Goal: Information Seeking & Learning: Find specific fact

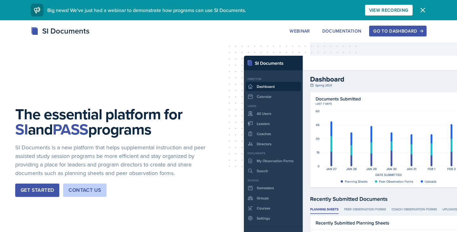
click at [387, 32] on div "Go to Dashboard" at bounding box center [397, 31] width 49 height 5
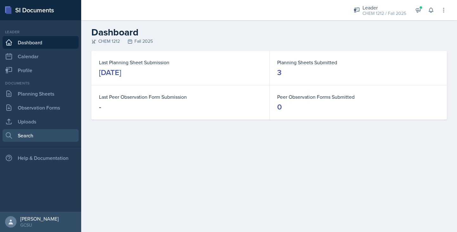
click at [30, 135] on link "Search" at bounding box center [41, 135] width 76 height 13
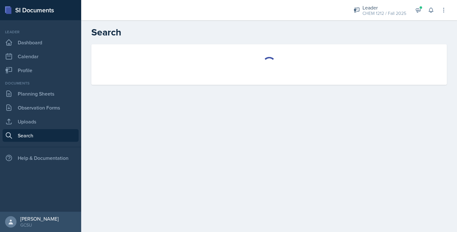
select select "all"
select select "1"
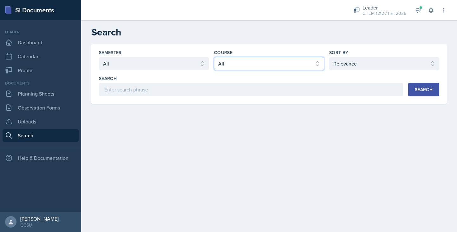
select select "185b8e9b-55f4-4a59-9d4a-44f2f0c7e695"
click at [408, 88] on button "Search" at bounding box center [423, 89] width 31 height 13
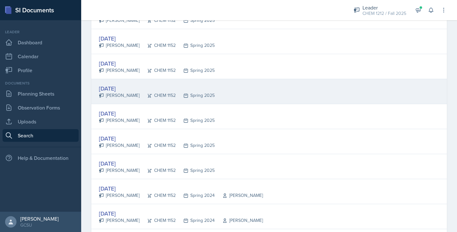
scroll to position [119, 0]
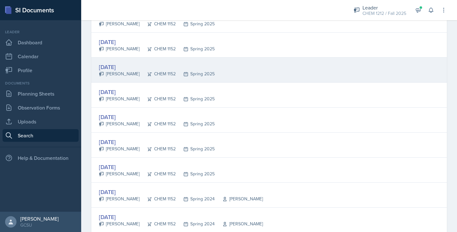
click at [192, 62] on div "[DATE] [PERSON_NAME] CHEM 1152 Spring 2025" at bounding box center [268, 70] width 355 height 25
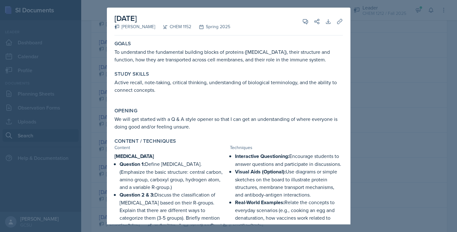
click at [90, 93] on div at bounding box center [228, 116] width 457 height 232
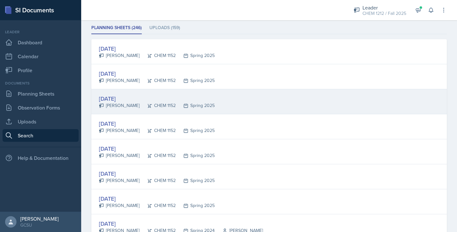
scroll to position [80, 0]
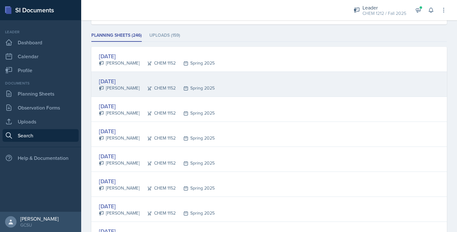
click at [135, 79] on div "[DATE]" at bounding box center [157, 81] width 116 height 9
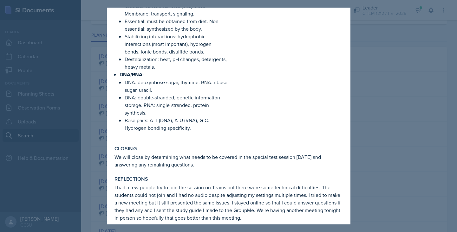
scroll to position [601, 0]
click at [64, 74] on div at bounding box center [228, 116] width 457 height 232
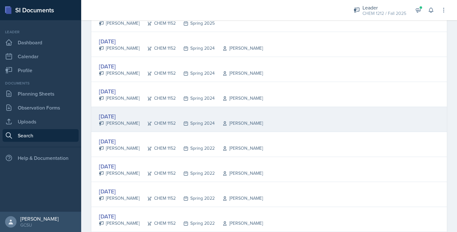
scroll to position [280, 0]
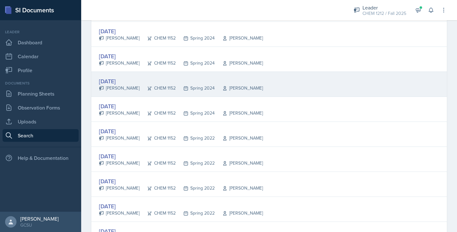
click at [244, 80] on div "[DATE]" at bounding box center [181, 81] width 164 height 9
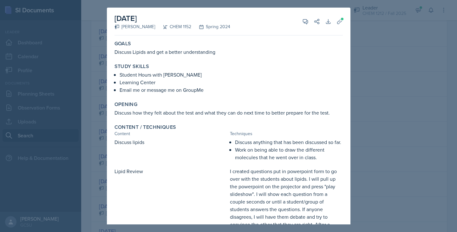
scroll to position [0, 0]
click at [339, 21] on icon at bounding box center [339, 21] width 5 height 5
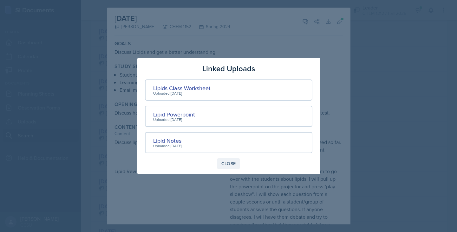
click at [232, 162] on div "Close" at bounding box center [228, 163] width 15 height 5
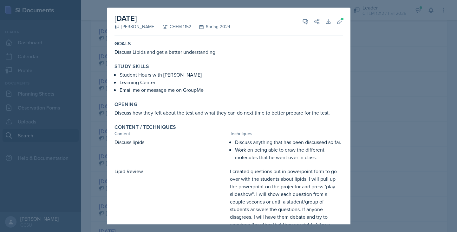
click at [365, 97] on div at bounding box center [228, 116] width 457 height 232
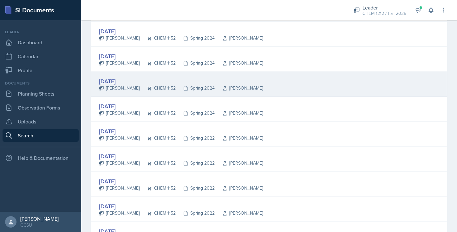
click at [157, 81] on div "[DATE]" at bounding box center [181, 81] width 164 height 9
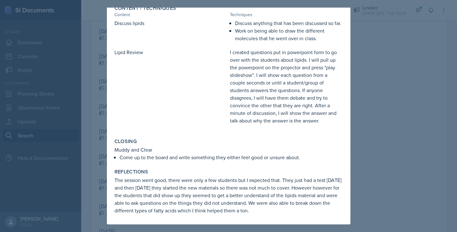
scroll to position [119, 0]
click at [388, 98] on div at bounding box center [228, 116] width 457 height 232
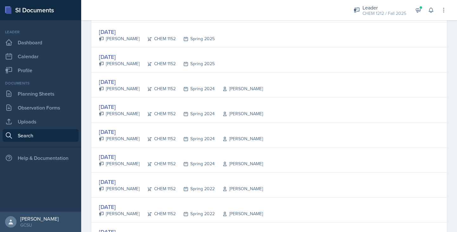
scroll to position [228, 0]
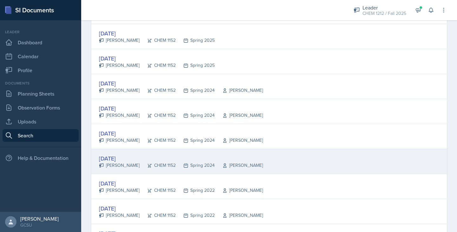
click at [157, 157] on div "[DATE]" at bounding box center [181, 158] width 164 height 9
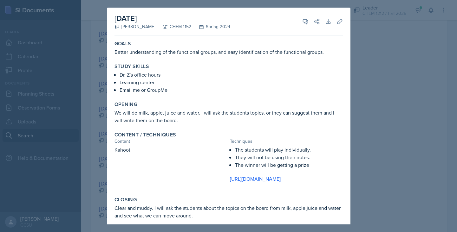
click at [86, 100] on div at bounding box center [228, 116] width 457 height 232
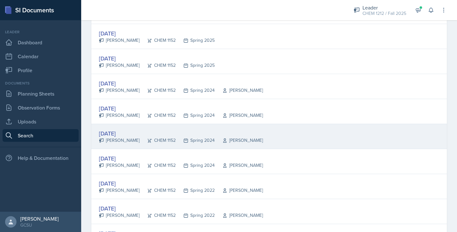
click at [152, 130] on div "[DATE]" at bounding box center [181, 133] width 164 height 9
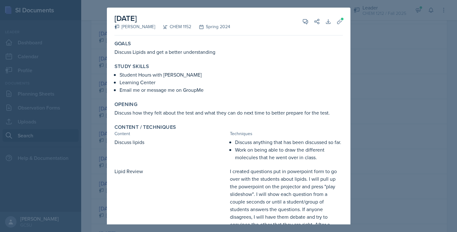
click at [95, 125] on div at bounding box center [228, 116] width 457 height 232
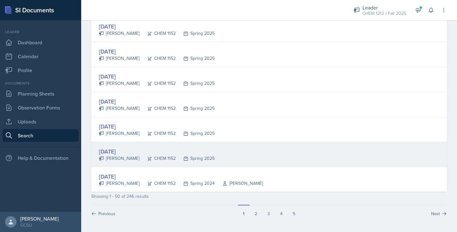
scroll to position [1186, 0]
click at [176, 148] on div "[DATE]" at bounding box center [157, 151] width 116 height 9
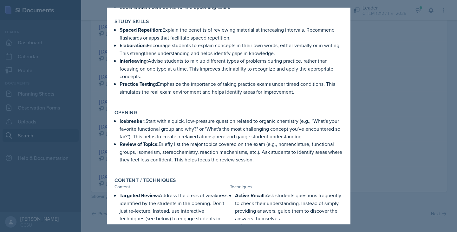
scroll to position [101, 0]
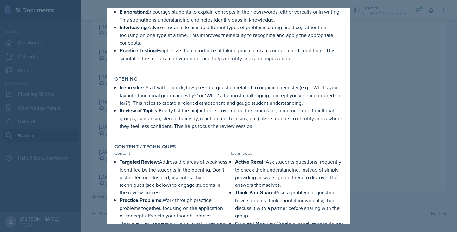
click at [81, 118] on div at bounding box center [228, 116] width 457 height 232
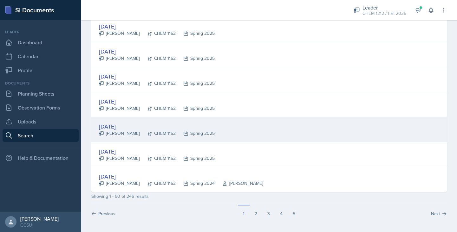
click at [138, 126] on div "[DATE]" at bounding box center [157, 126] width 116 height 9
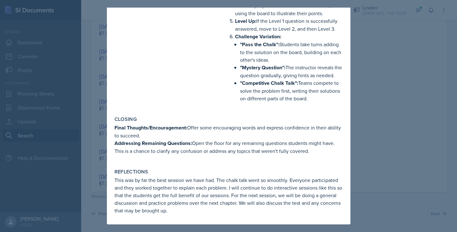
scroll to position [453, 0]
click at [83, 136] on div at bounding box center [228, 116] width 457 height 232
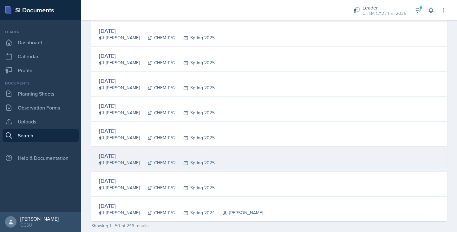
scroll to position [1154, 0]
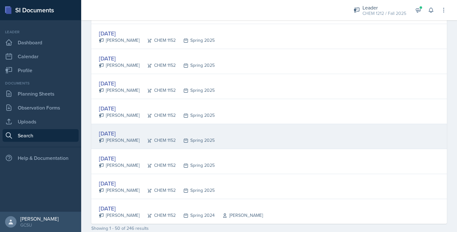
click at [138, 128] on div "[DATE] [PERSON_NAME] CHEM 1152 Spring 2025" at bounding box center [268, 136] width 355 height 25
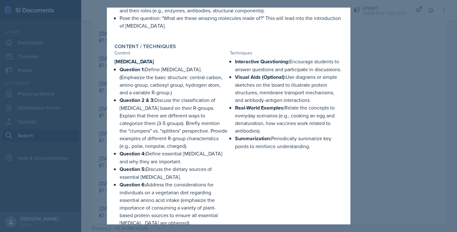
scroll to position [169, 0]
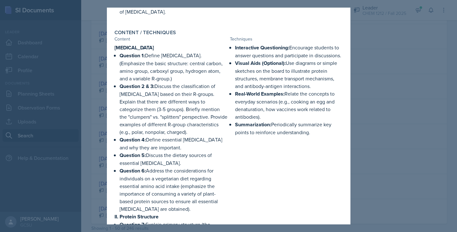
click at [90, 124] on div at bounding box center [228, 116] width 457 height 232
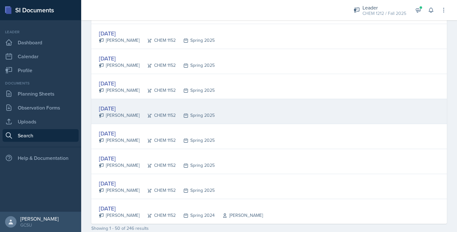
click at [137, 108] on div "[DATE]" at bounding box center [157, 108] width 116 height 9
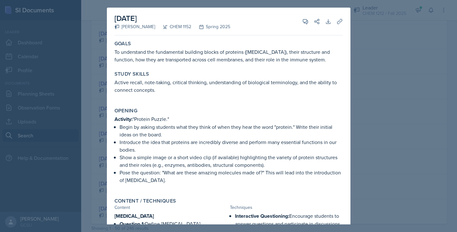
scroll to position [0, 0]
click at [90, 156] on div at bounding box center [228, 116] width 457 height 232
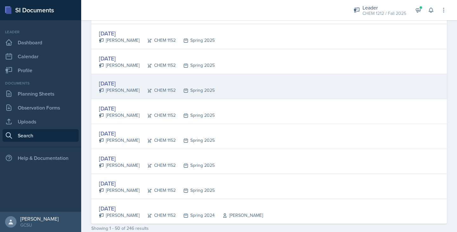
click at [139, 83] on div "[DATE]" at bounding box center [157, 83] width 116 height 9
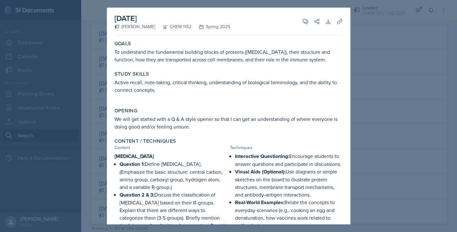
click at [90, 118] on div at bounding box center [228, 116] width 457 height 232
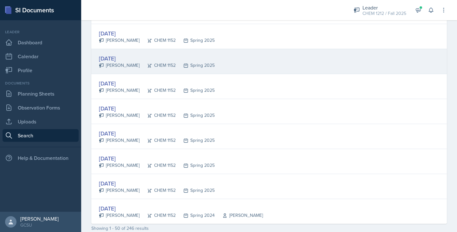
click at [133, 61] on div "[DATE]" at bounding box center [157, 58] width 116 height 9
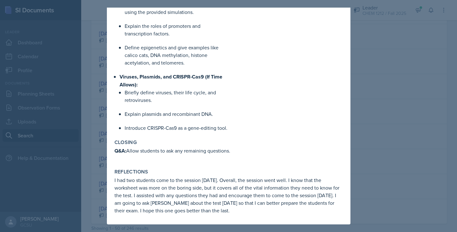
scroll to position [509, 0]
